Goal: Transaction & Acquisition: Book appointment/travel/reservation

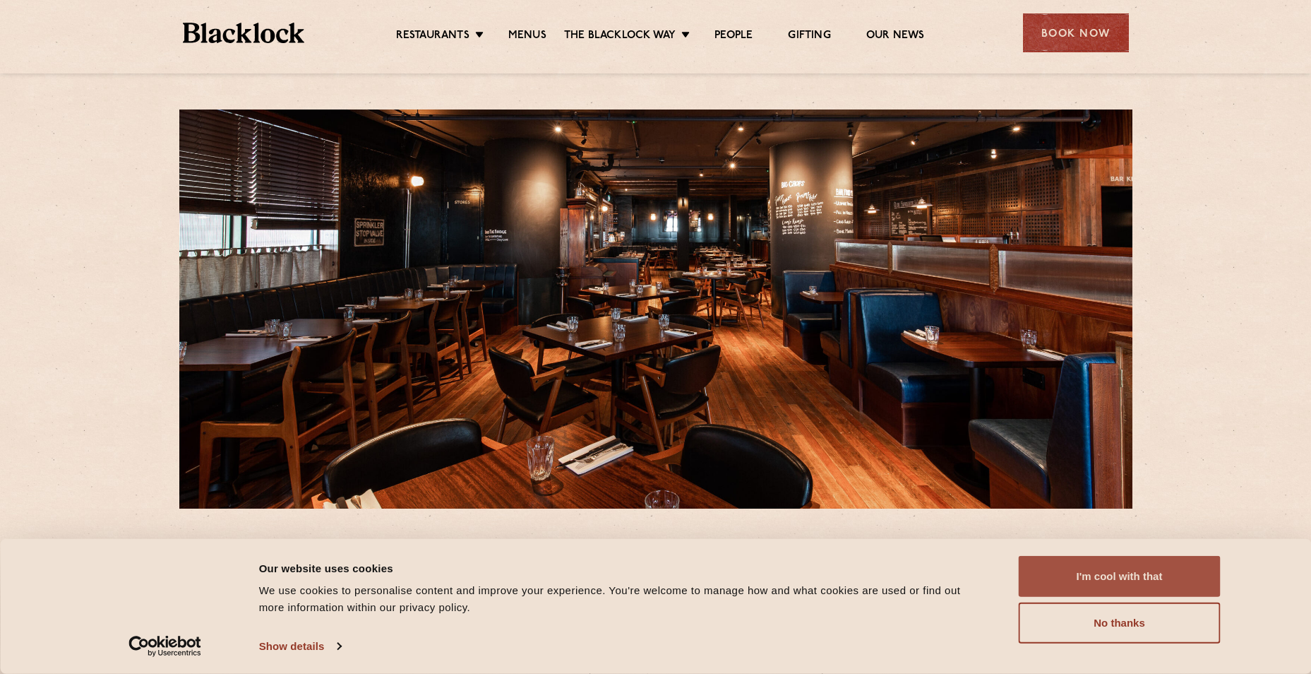
click at [1140, 583] on button "I'm cool with that" at bounding box center [1120, 576] width 202 height 41
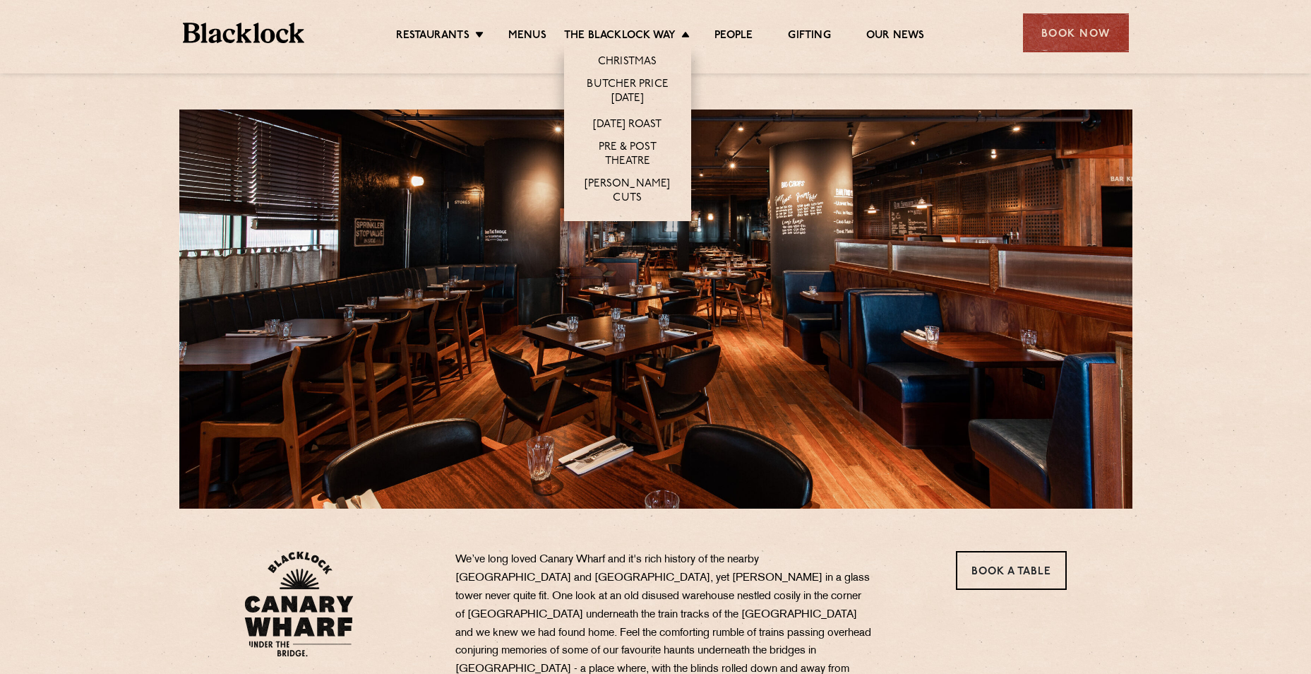
click at [681, 40] on li "The Blacklock Way Christmas Butcher Price Monday Sunday Roast Pre & Post Theatr…" at bounding box center [630, 37] width 133 height 16
click at [644, 61] on link "Christmas" at bounding box center [627, 63] width 59 height 16
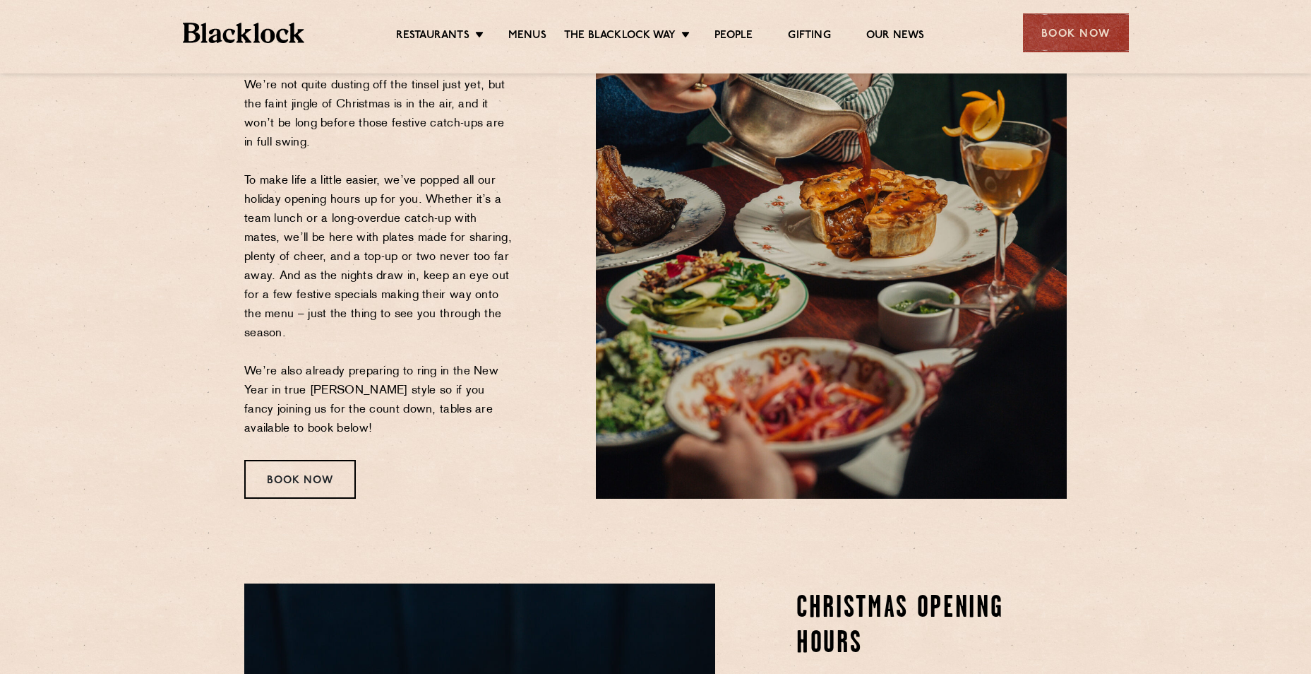
scroll to position [189, 0]
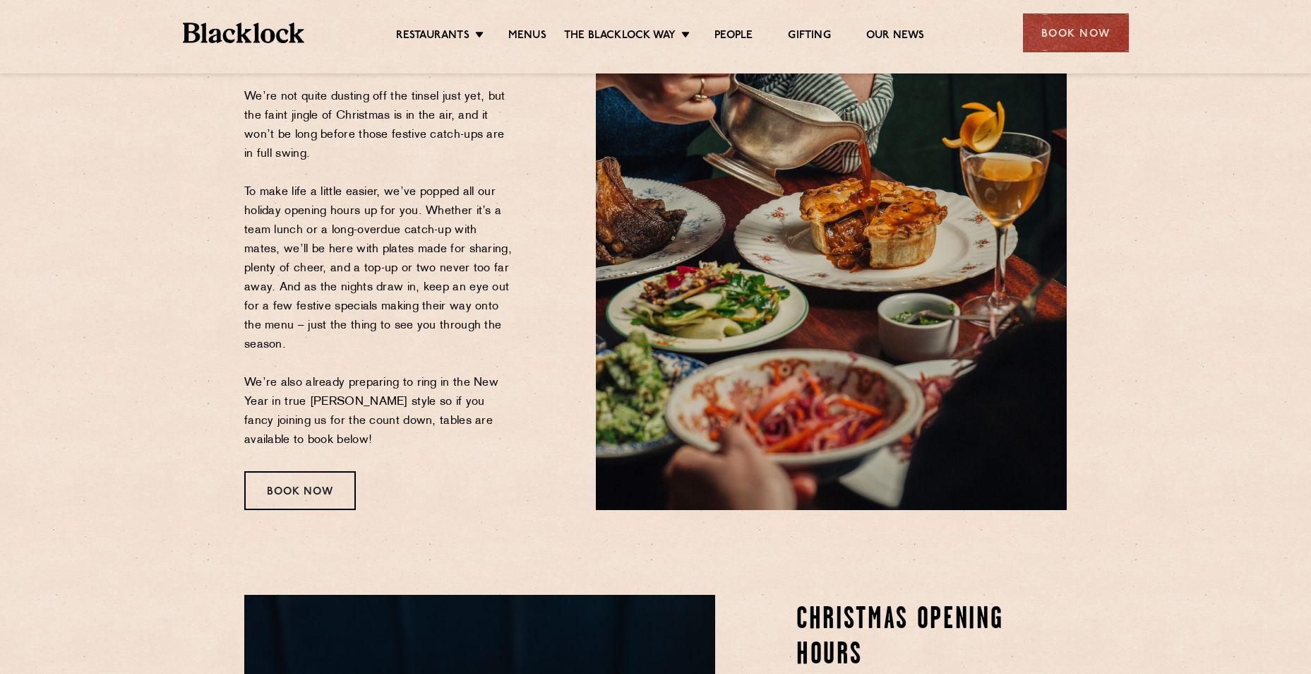
click at [308, 487] on div "Book Now" at bounding box center [300, 490] width 112 height 39
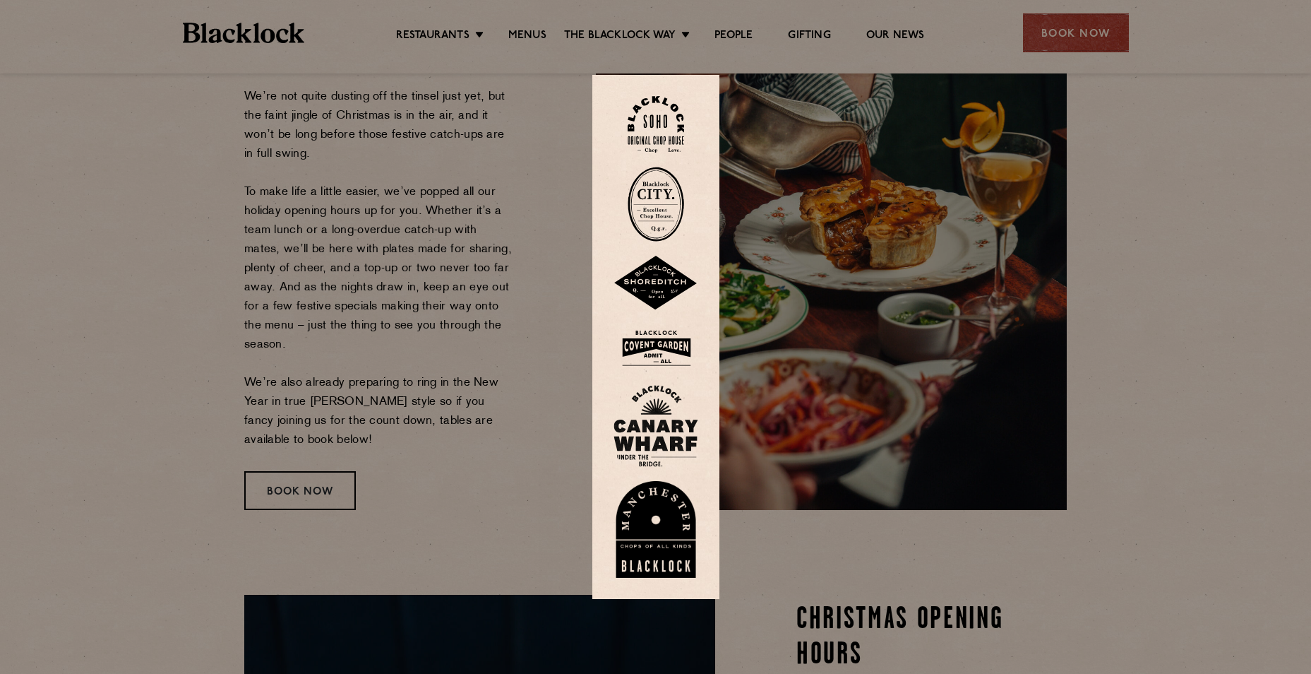
click at [652, 435] on img at bounding box center [656, 426] width 85 height 82
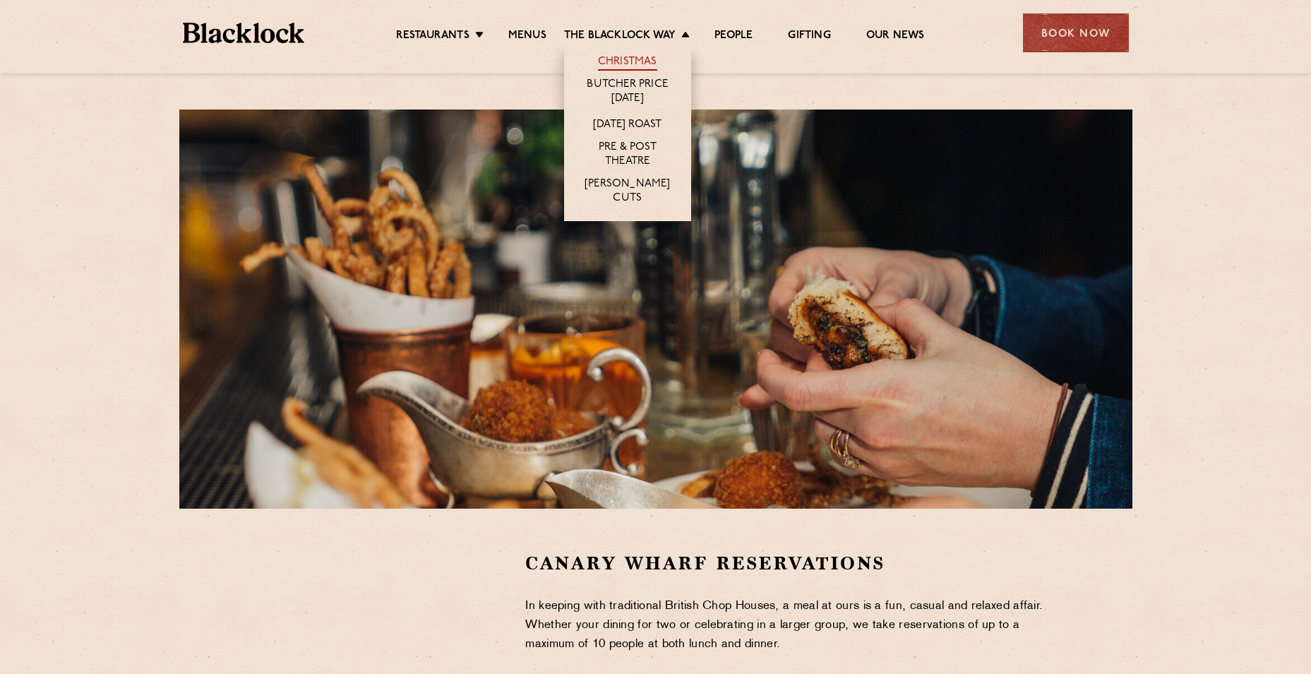
click at [637, 64] on link "Christmas" at bounding box center [627, 63] width 59 height 16
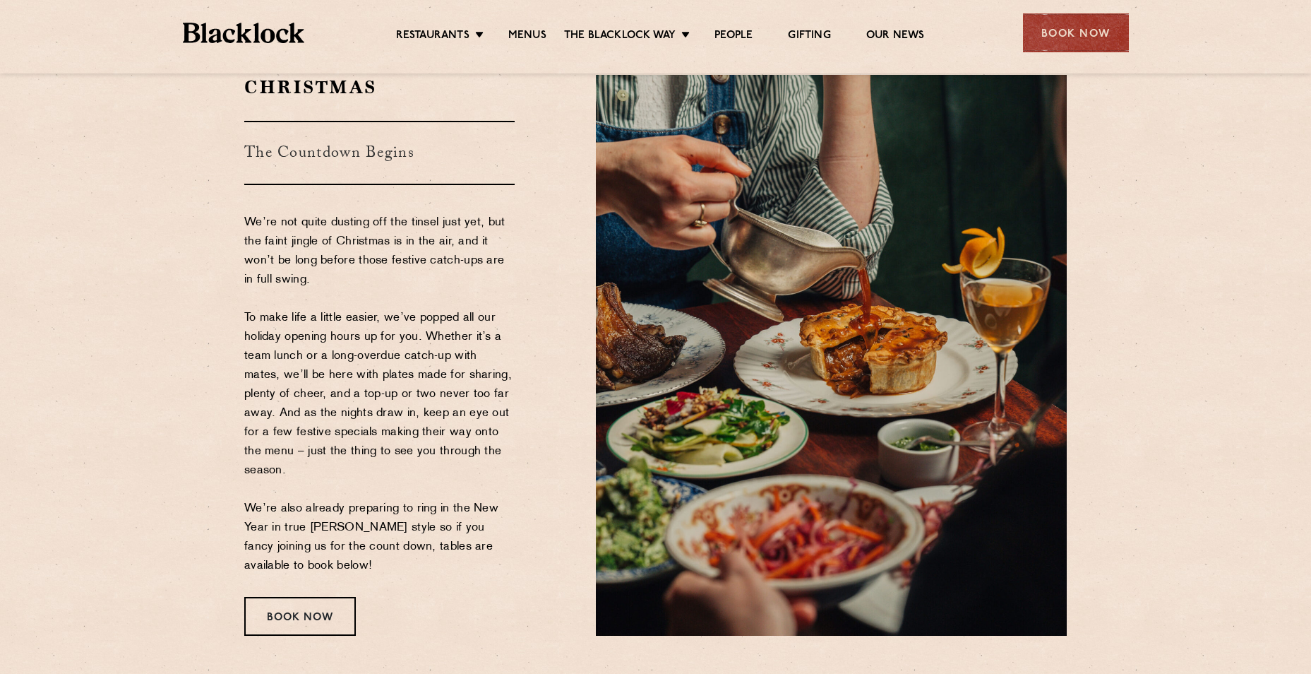
scroll to position [94, 0]
